Goal: Information Seeking & Learning: Learn about a topic

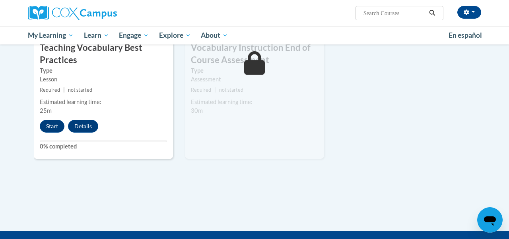
scroll to position [928, 0]
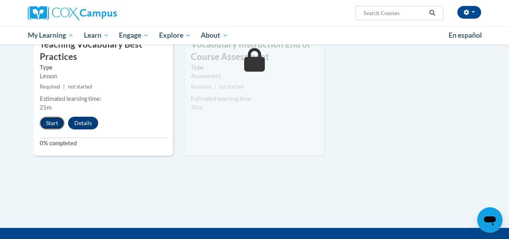
click at [45, 124] on button "Start" at bounding box center [52, 123] width 25 height 13
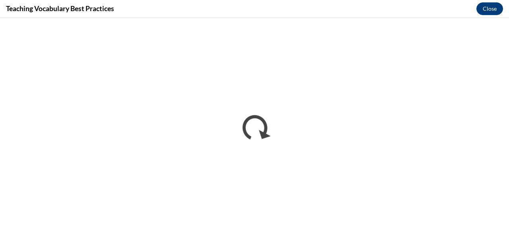
scroll to position [0, 0]
